Goal: Information Seeking & Learning: Learn about a topic

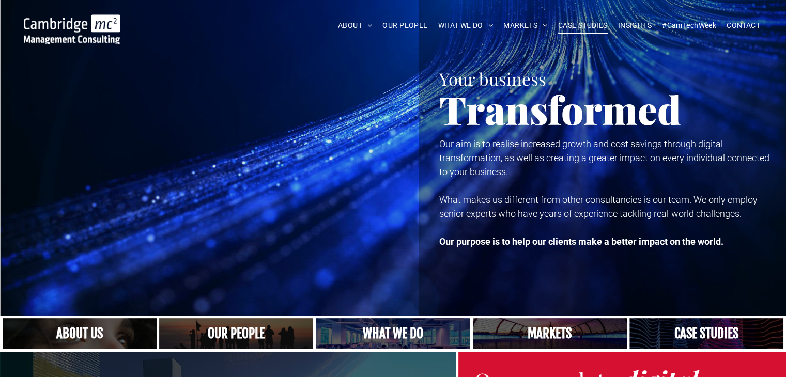
scroll to position [33, 0]
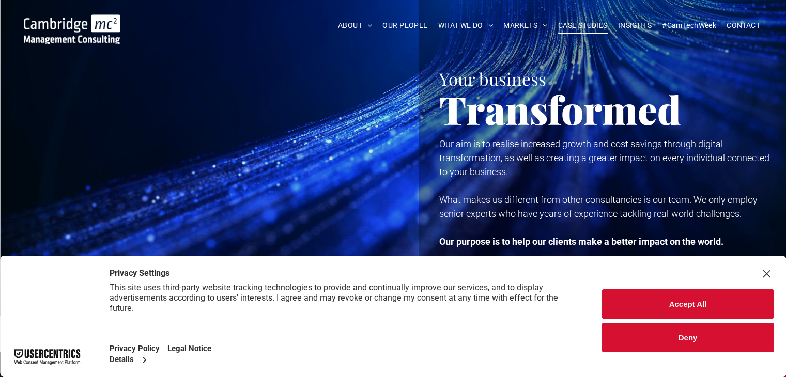
click at [580, 24] on span "CASE STUDIES" at bounding box center [583, 26] width 50 height 16
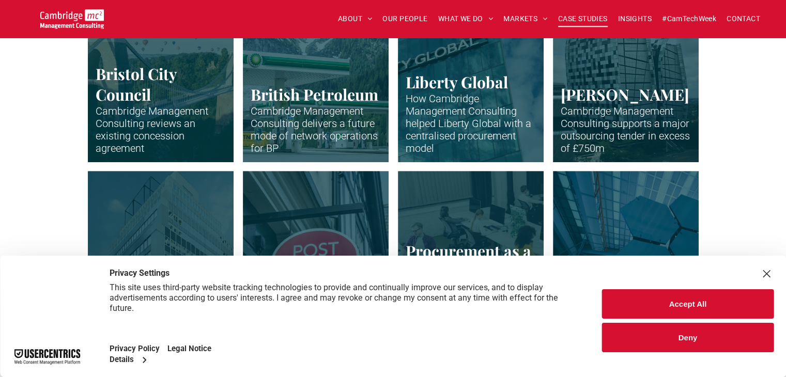
scroll to position [378, 0]
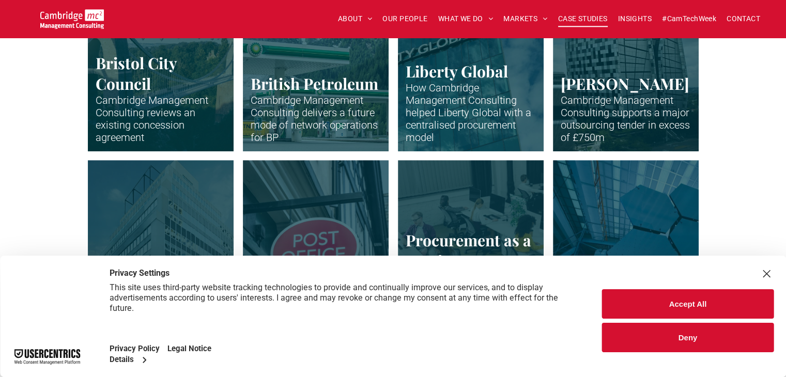
click at [645, 347] on button "Deny" at bounding box center [688, 337] width 172 height 29
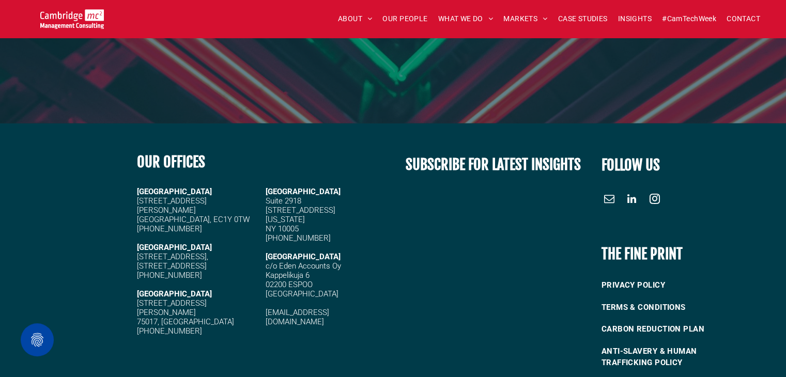
scroll to position [2936, 0]
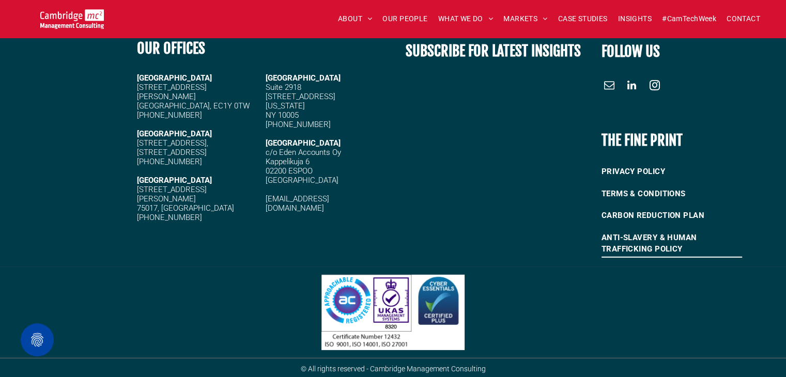
click at [675, 255] on link "ANTI-SLAVERY & HUMAN TRAFFICKING POLICY" at bounding box center [672, 244] width 141 height 34
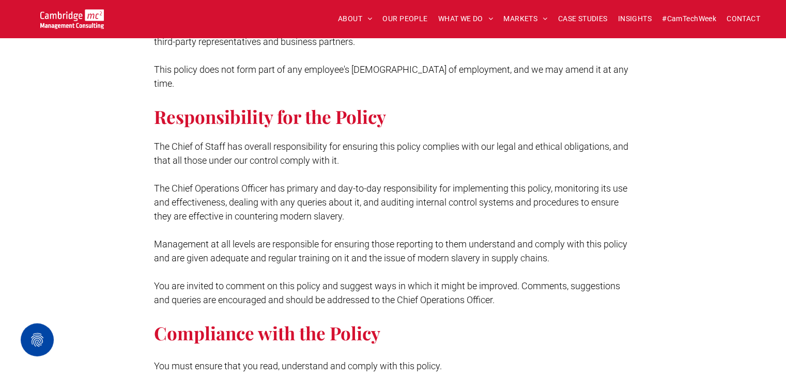
scroll to position [409, 0]
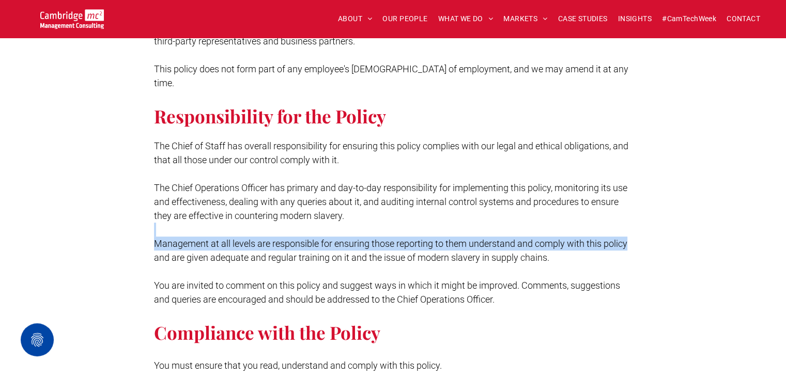
drag, startPoint x: 668, startPoint y: 224, endPoint x: 658, endPoint y: 216, distance: 13.2
